Goal: Task Accomplishment & Management: Use online tool/utility

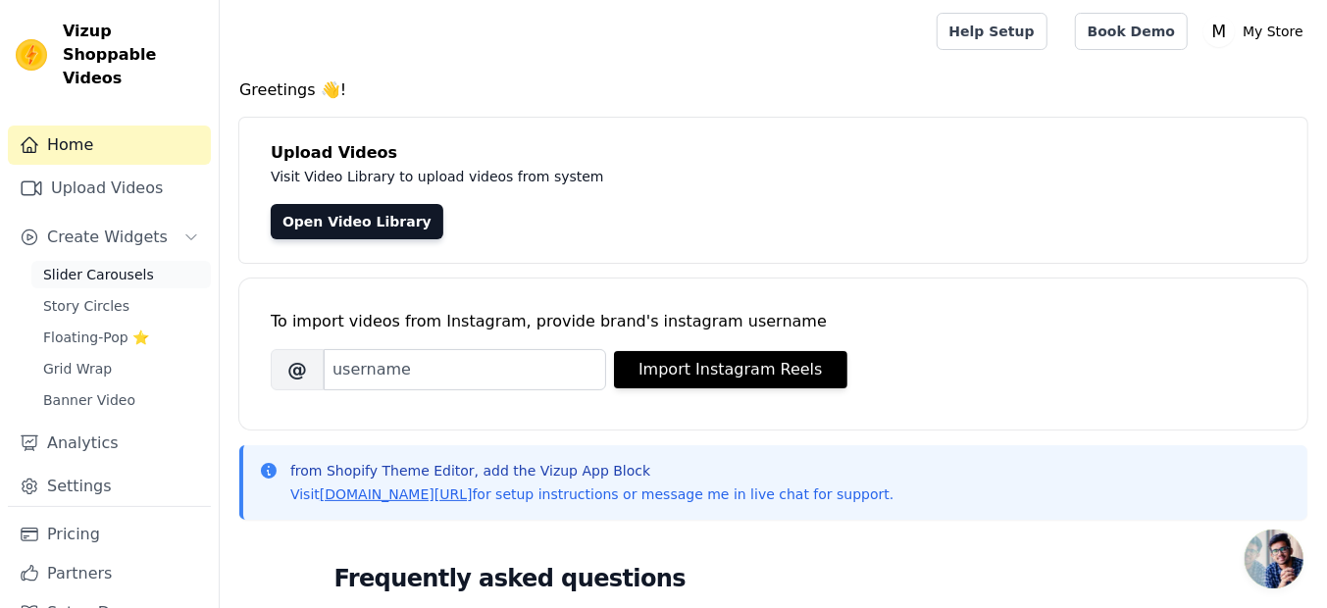
click at [118, 265] on span "Slider Carousels" at bounding box center [98, 275] width 111 height 20
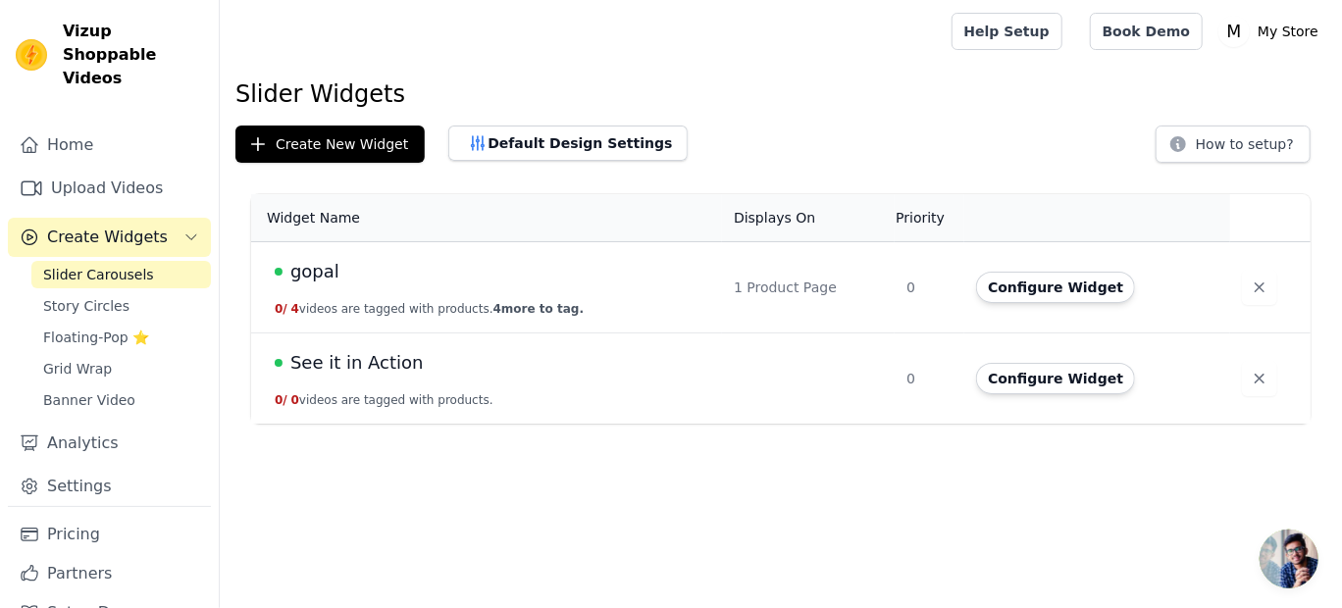
click at [591, 289] on td "gopal 0 / 4 videos are tagged with products. 4 more to tag." at bounding box center [486, 287] width 471 height 91
click at [639, 282] on div "gopal" at bounding box center [493, 271] width 436 height 27
click at [747, 282] on div "1 Product Page" at bounding box center [808, 288] width 149 height 20
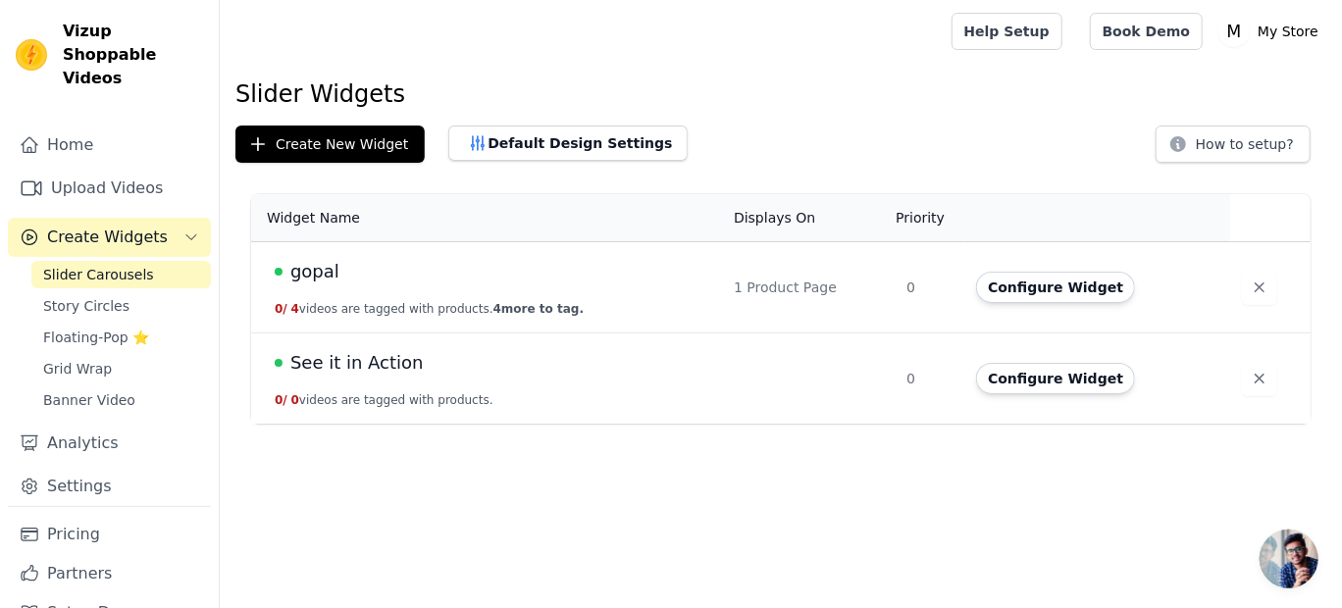
click at [379, 278] on div "gopal" at bounding box center [493, 271] width 436 height 27
click at [312, 275] on span "gopal" at bounding box center [314, 271] width 49 height 27
click at [312, 275] on html "Vizup Shoppable Videos Home Upload Videos Create Widgets Slider Carousels Story…" at bounding box center [671, 212] width 1342 height 424
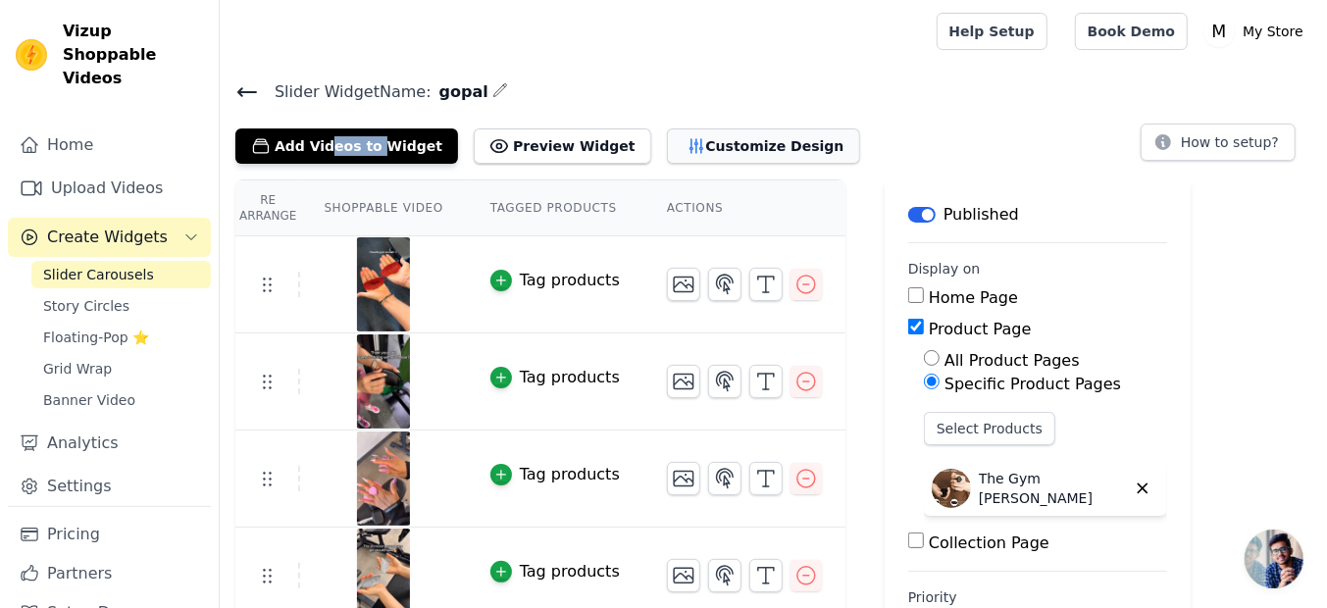
click at [712, 145] on button "Customize Design" at bounding box center [763, 146] width 193 height 35
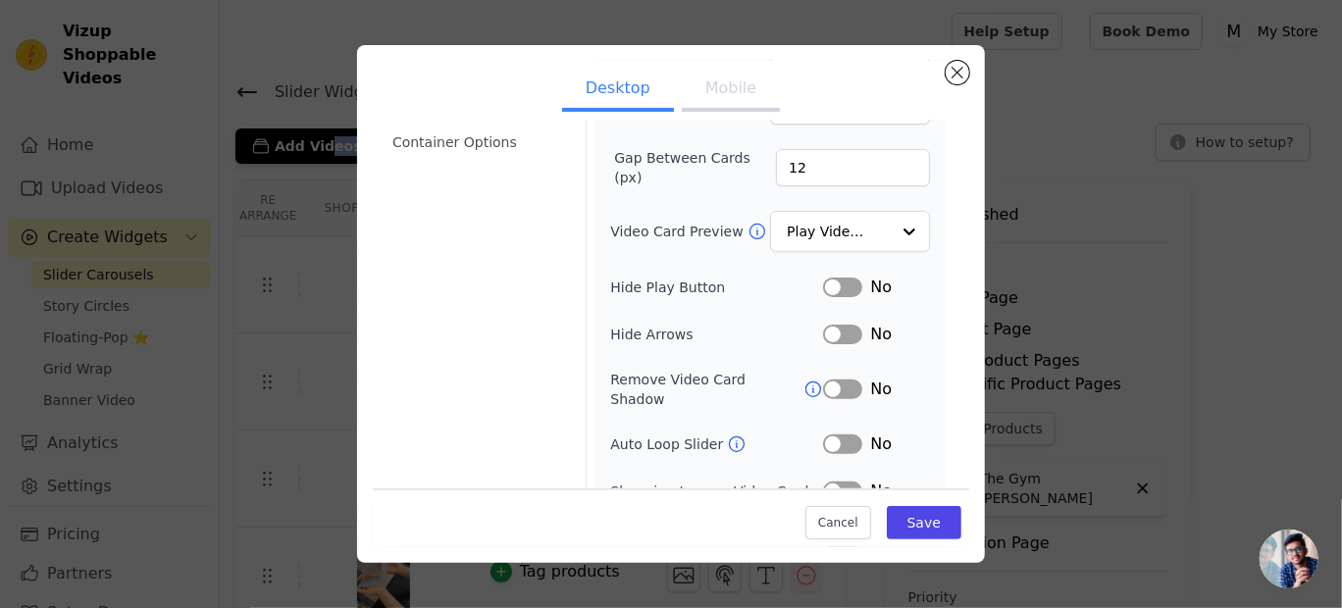
scroll to position [237, 0]
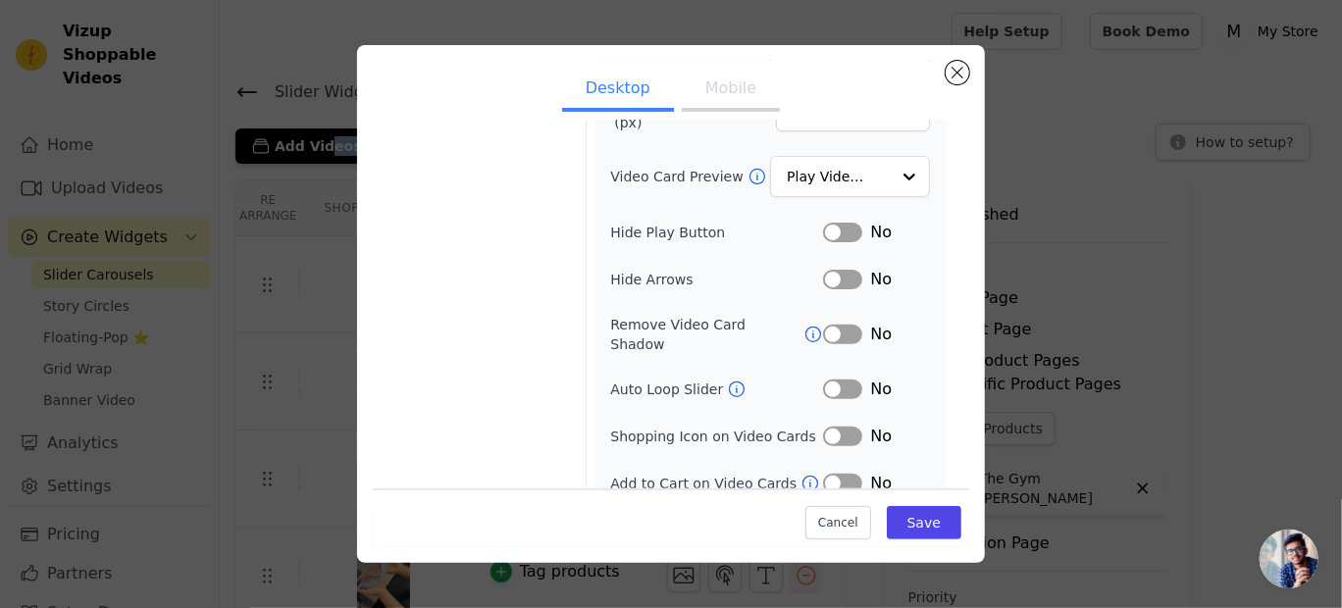
click at [719, 88] on button "Mobile" at bounding box center [731, 90] width 98 height 43
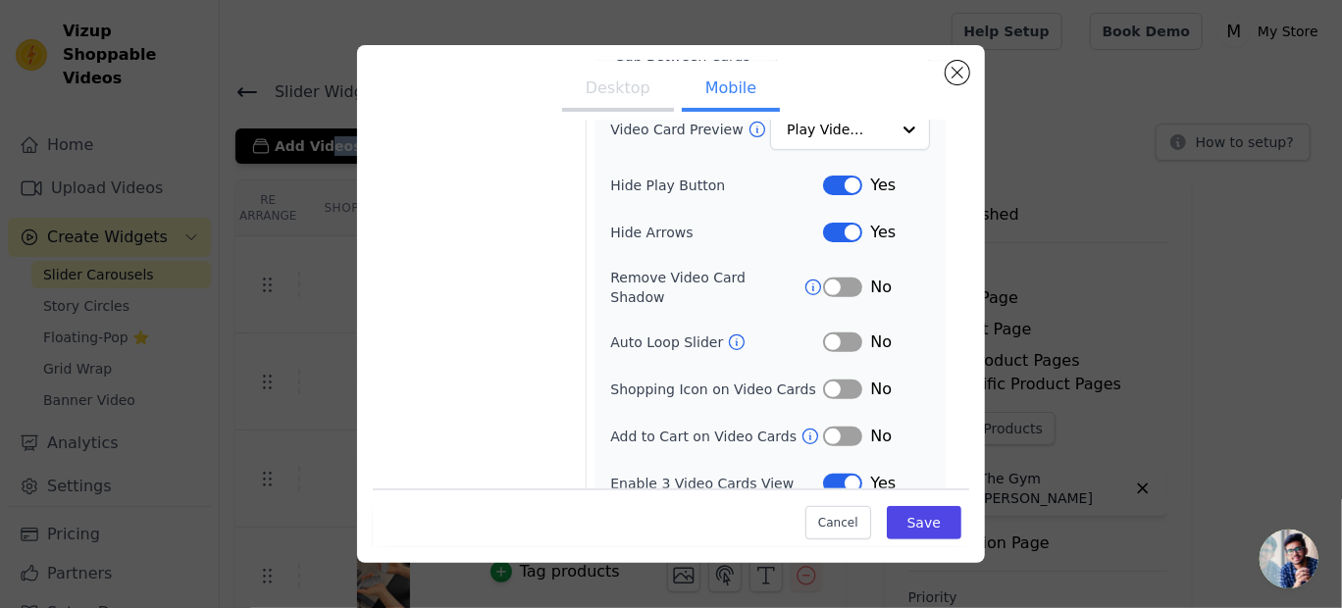
scroll to position [0, 0]
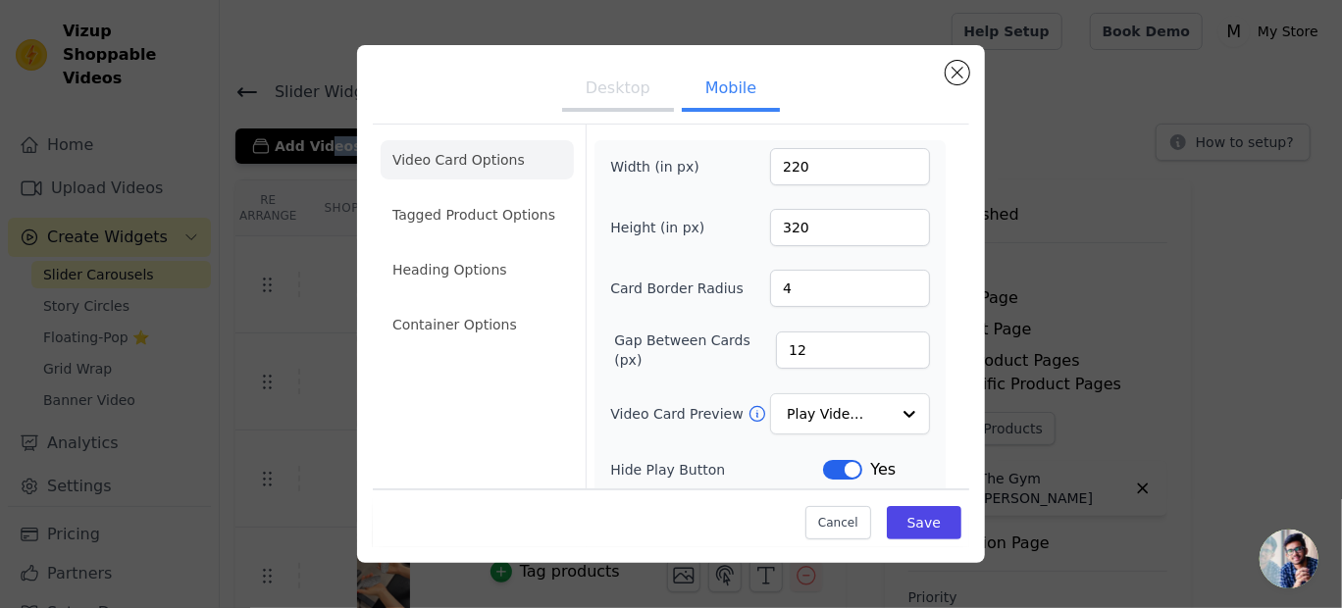
click at [631, 90] on button "Desktop" at bounding box center [618, 90] width 112 height 43
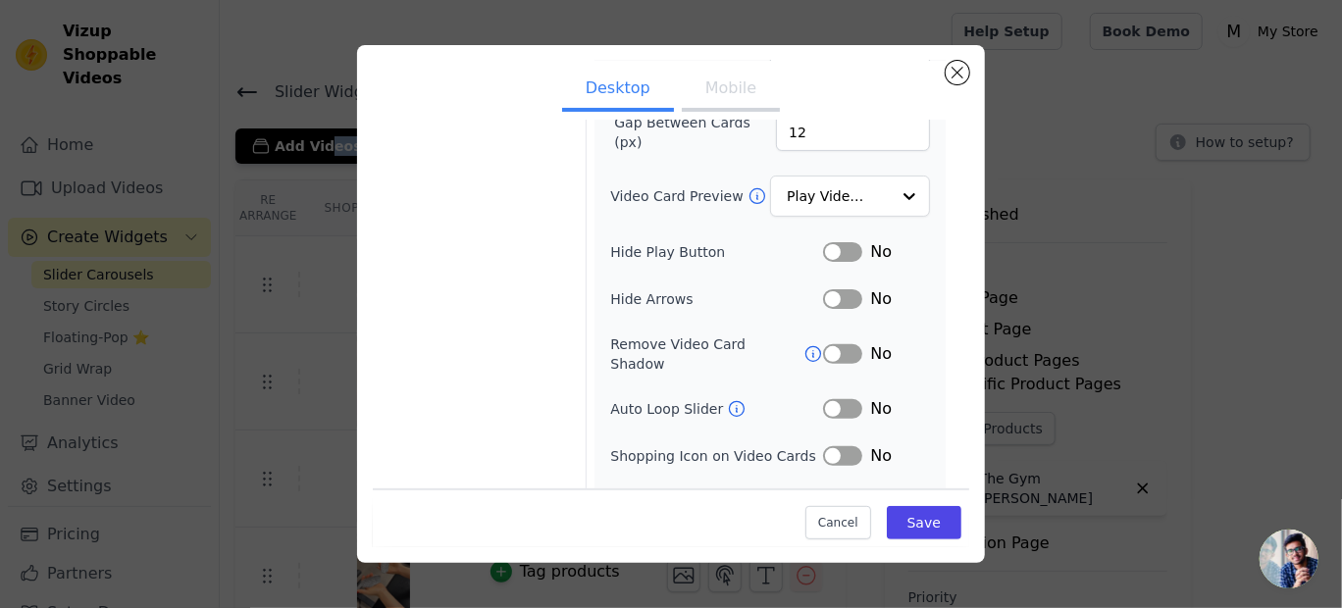
scroll to position [220, 0]
click at [836, 249] on button "Label" at bounding box center [842, 250] width 39 height 20
click at [833, 291] on button "Label" at bounding box center [842, 297] width 39 height 20
click at [912, 514] on button "Save" at bounding box center [924, 522] width 75 height 33
